Goal: Book appointment/travel/reservation

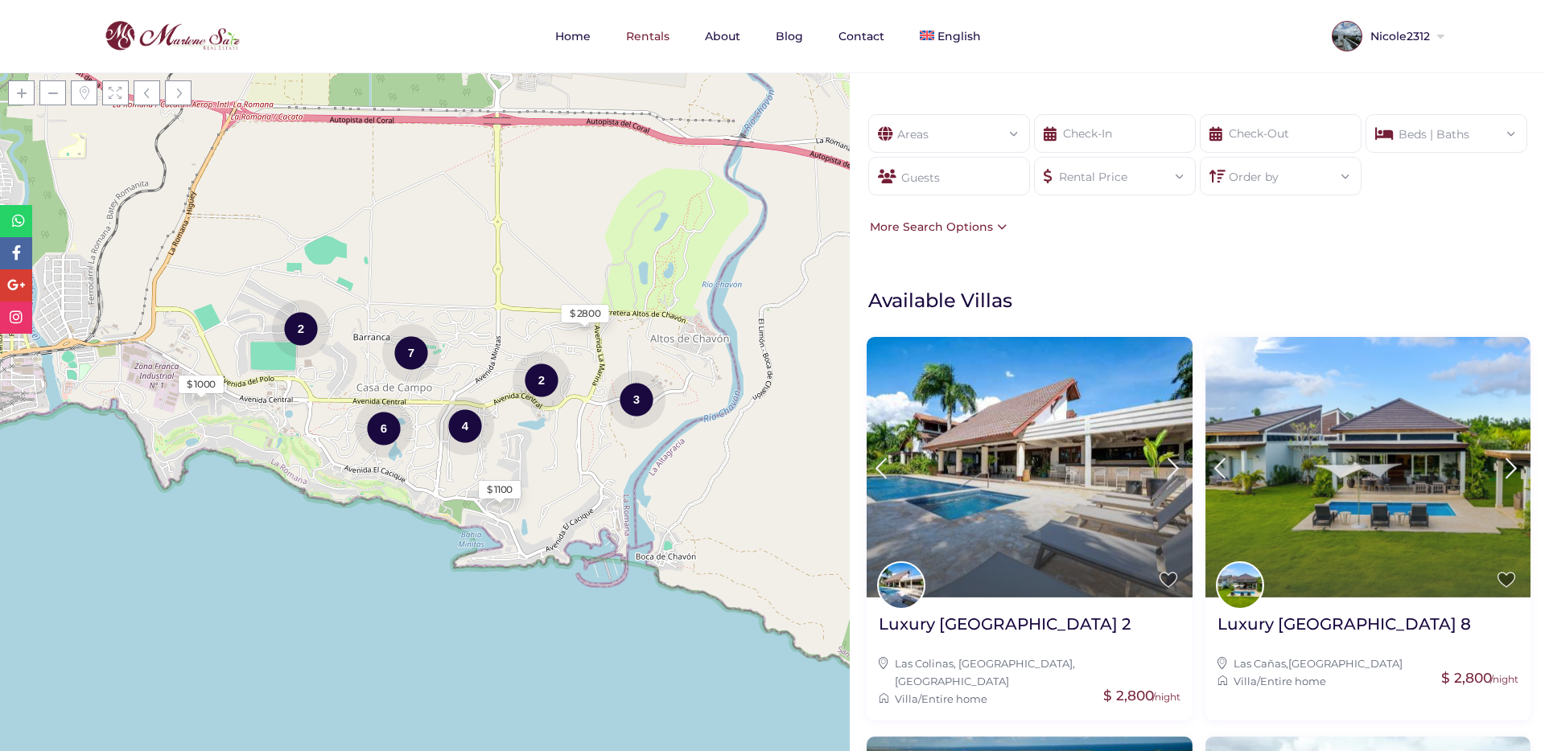
click at [965, 185] on div "Guests" at bounding box center [949, 176] width 162 height 39
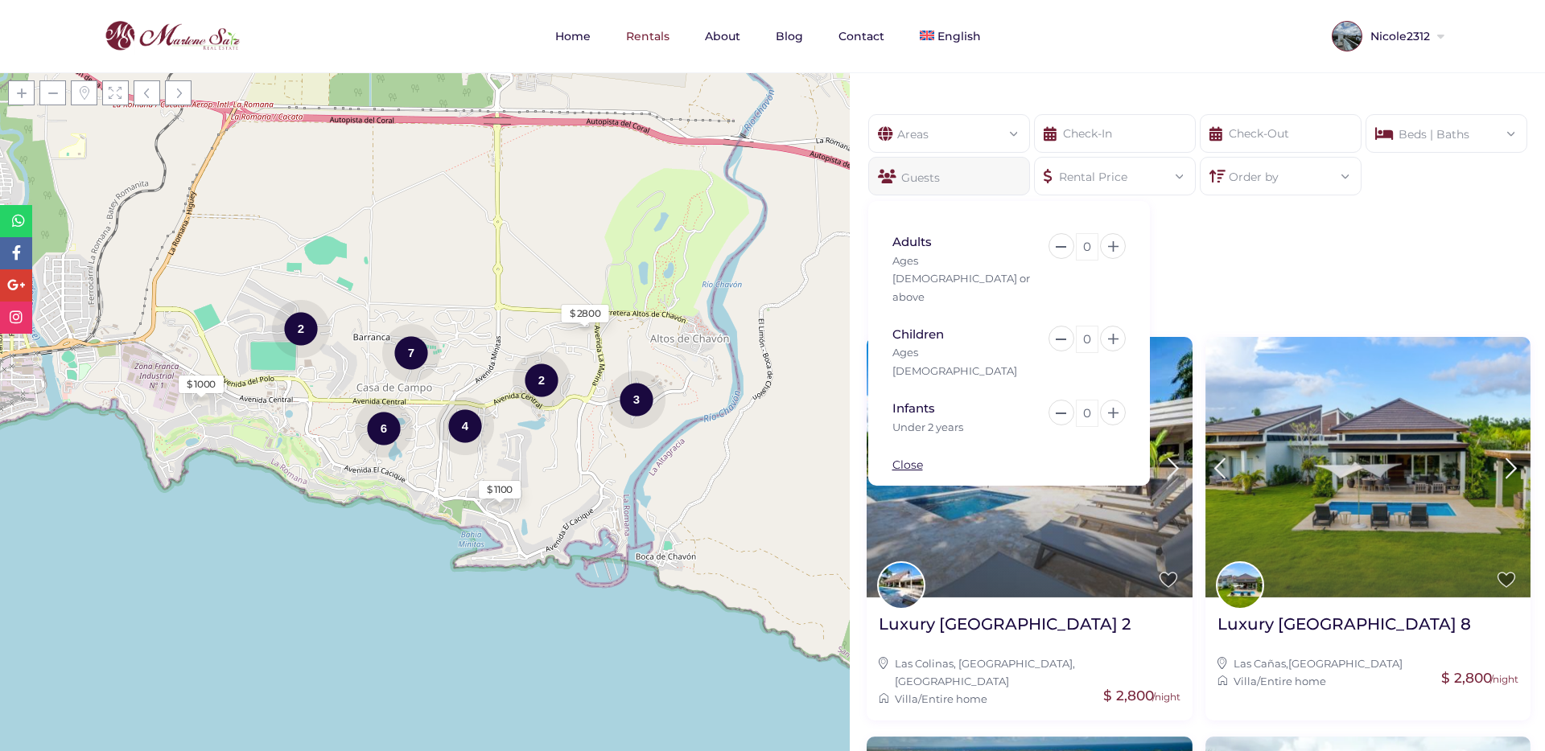
click at [972, 137] on div "Areas" at bounding box center [949, 129] width 136 height 28
click at [1186, 235] on div "Areas All Areas Casa De Campo (26) - Barranca (1) - Barranca Oeste (1) - Barran…" at bounding box center [1197, 175] width 695 height 170
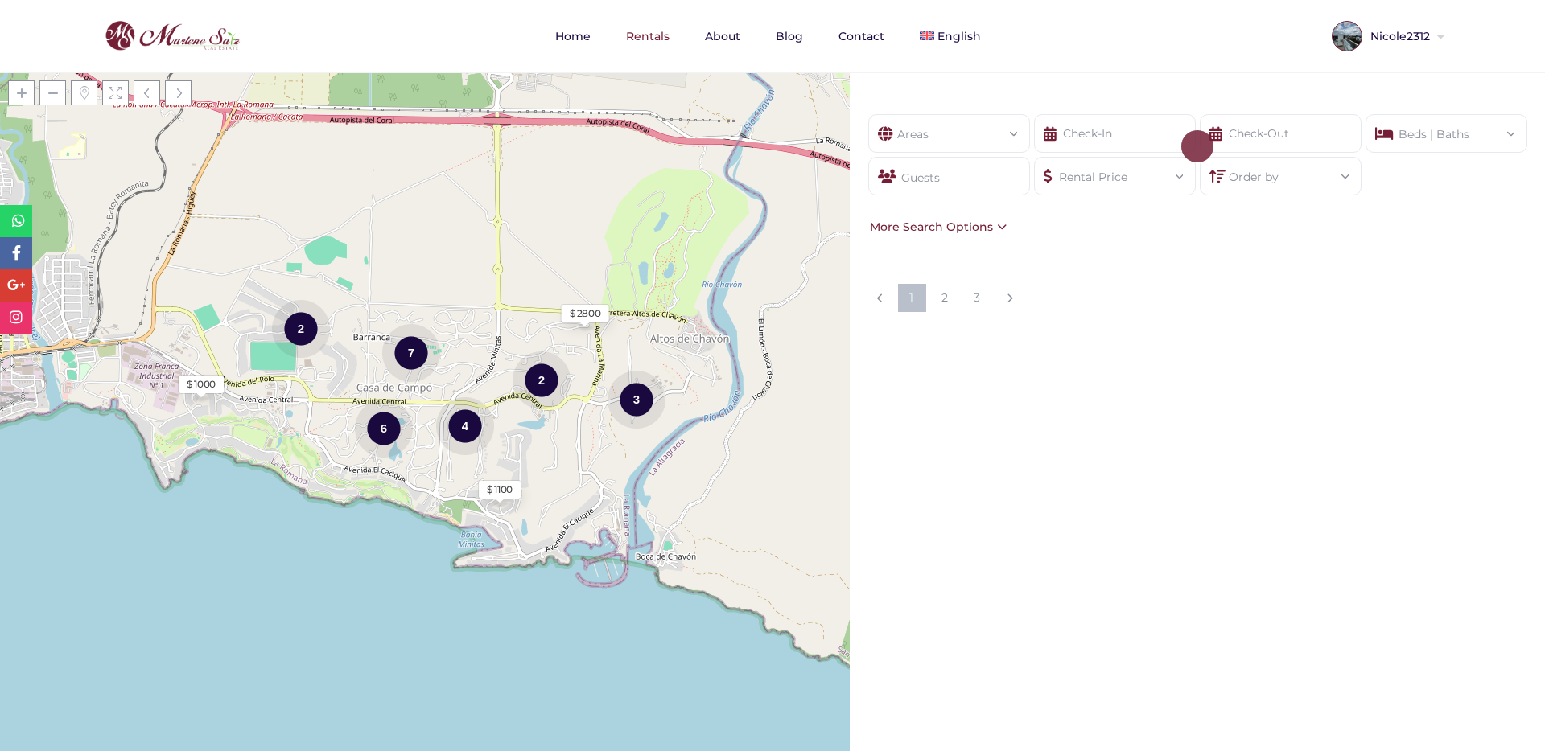
click at [971, 125] on div "Areas" at bounding box center [949, 129] width 136 height 28
click at [984, 127] on div "Areas" at bounding box center [949, 129] width 136 height 28
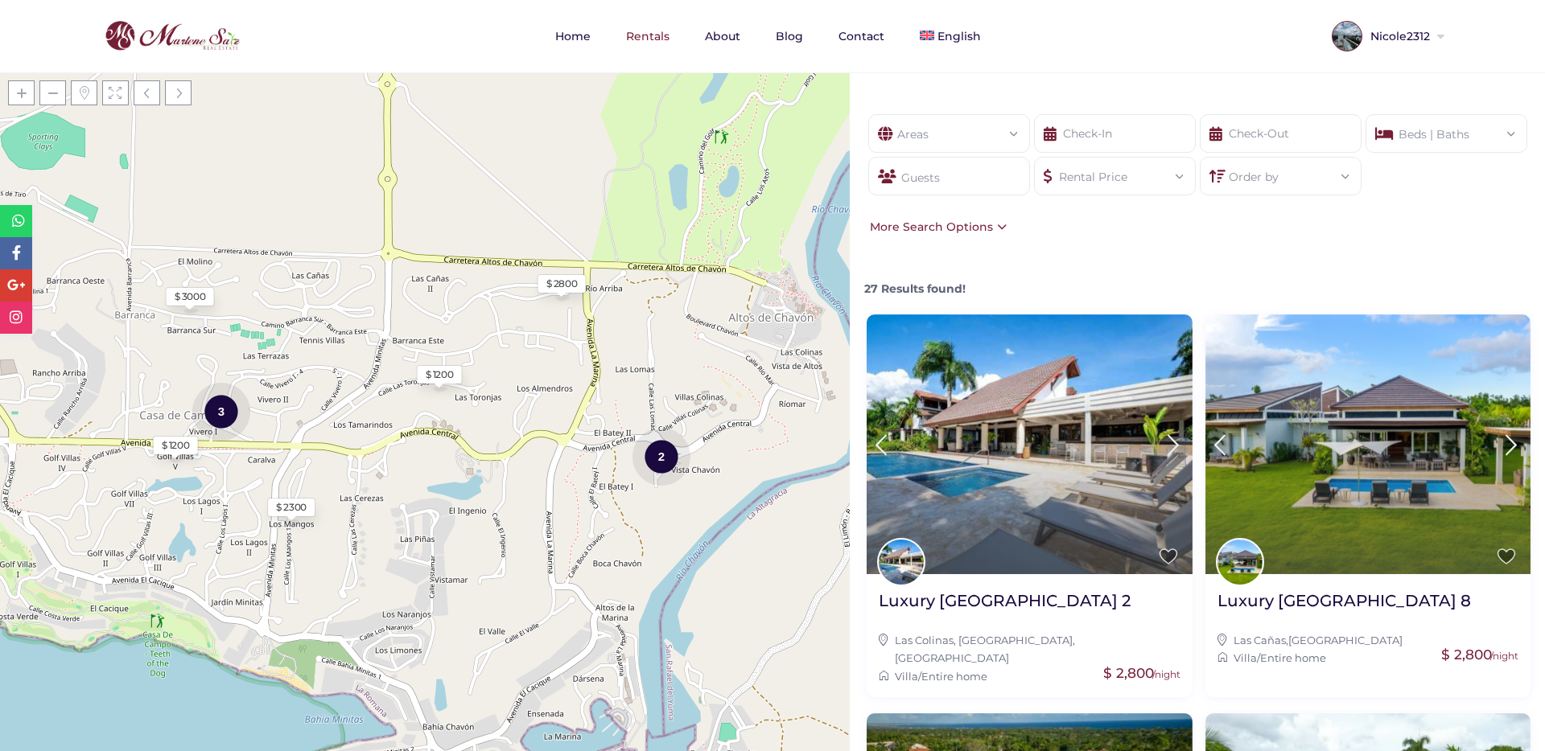
click at [984, 127] on div "Areas" at bounding box center [949, 129] width 136 height 28
click at [1125, 190] on div "Rental Price Price selector $ 0 $ 5,000 Price range: $ 0 to $ 5,000 Reset Done" at bounding box center [1115, 176] width 162 height 39
click at [1231, 188] on div "Order by Most recent Oldest Price (low to high) Price (high to low) Title (A-Z)…" at bounding box center [1281, 176] width 162 height 39
click at [1011, 164] on div "Guests" at bounding box center [949, 176] width 162 height 39
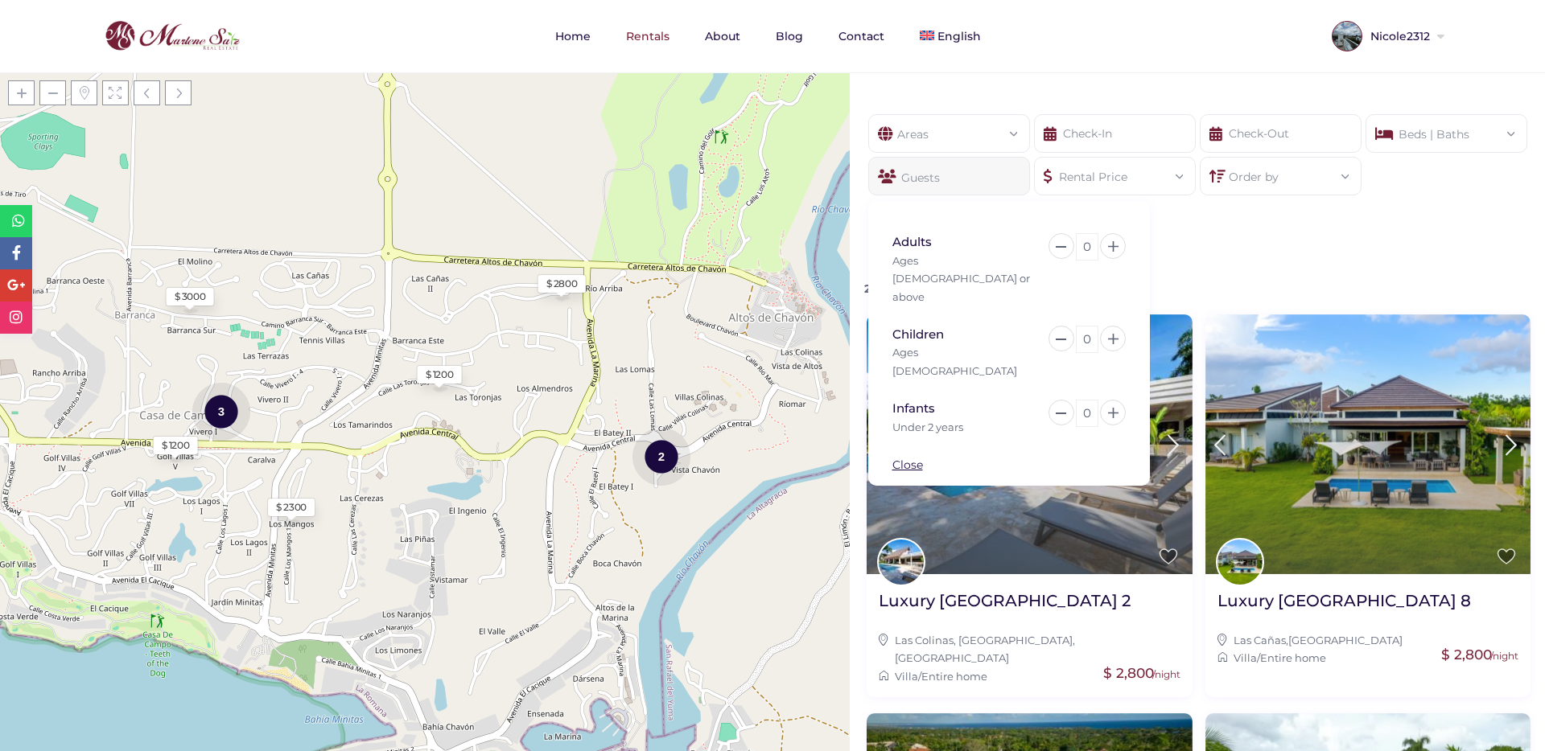
click at [960, 135] on div "Areas" at bounding box center [949, 129] width 136 height 28
click at [1109, 176] on div "Rental Price" at bounding box center [1115, 172] width 136 height 28
click at [1287, 238] on div "Areas All Areas Casa De Campo (26) - Barranca (1) - Barranca Oeste (1) - Barran…" at bounding box center [1197, 175] width 695 height 170
